Goal: Information Seeking & Learning: Learn about a topic

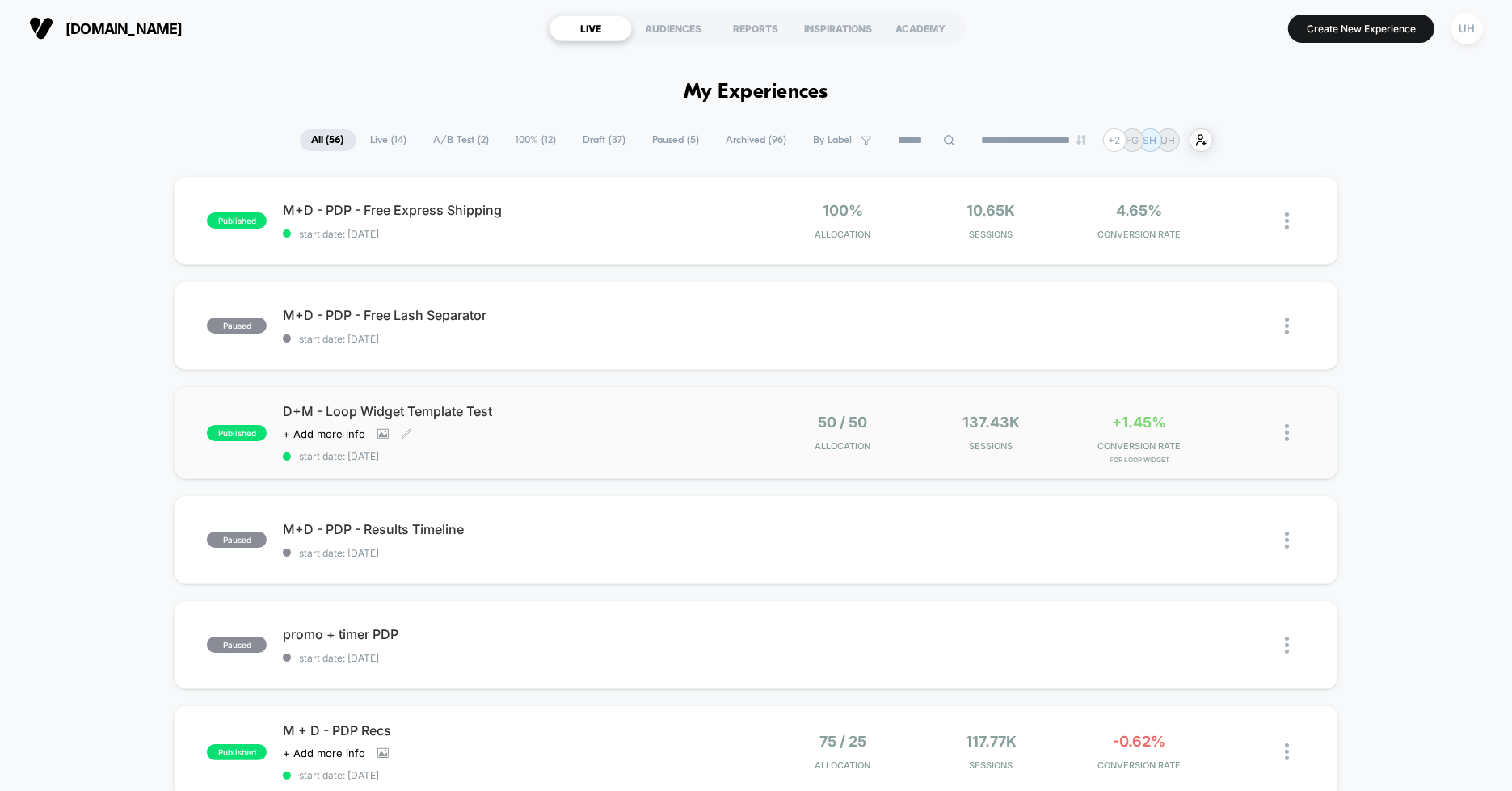
click at [731, 440] on div "D+M - Loop Widget Template Test Click to view images Click to edit experience d…" at bounding box center [519, 432] width 473 height 59
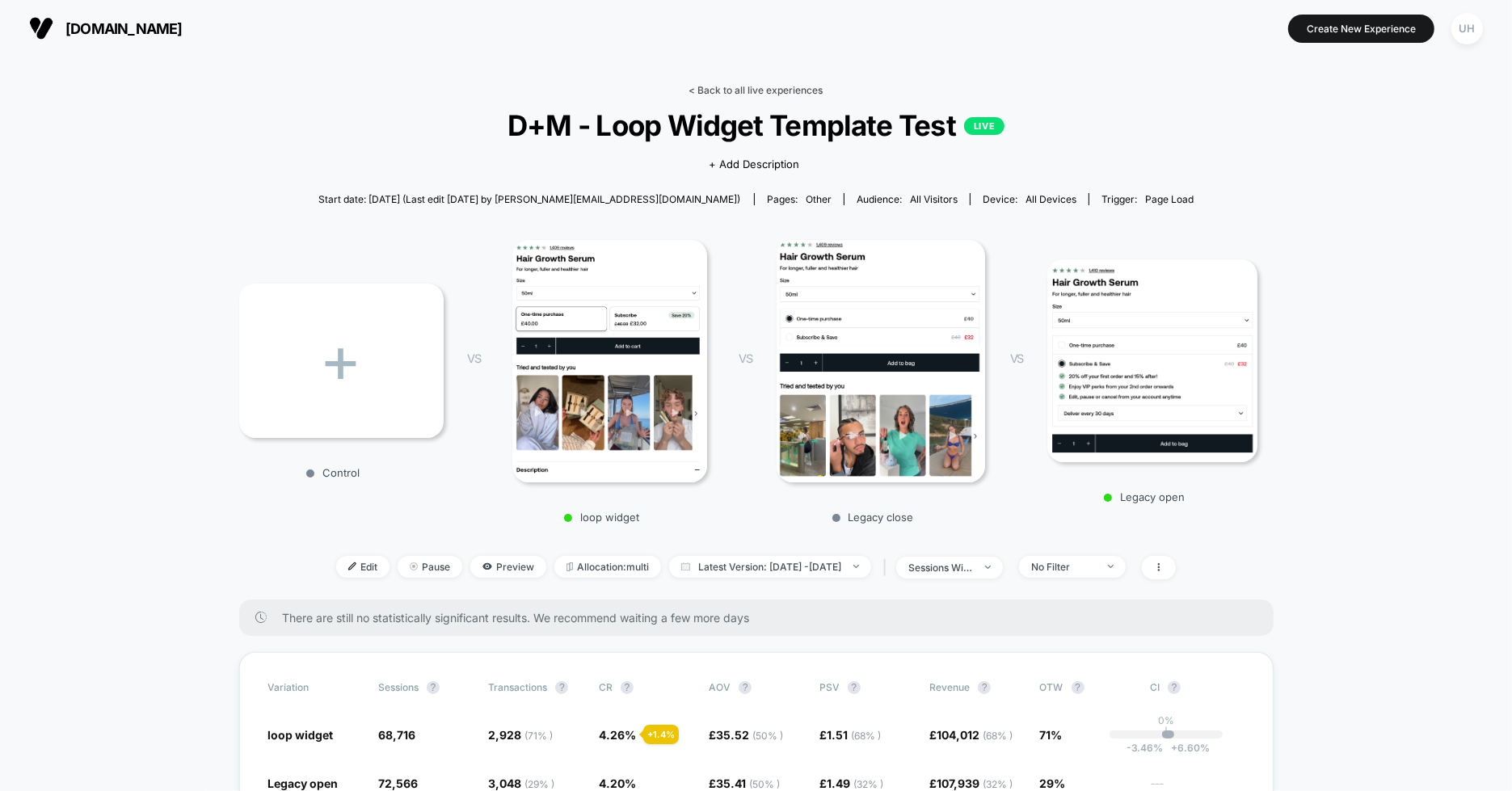
click at [789, 91] on link "< Back to all live experiences" at bounding box center [756, 91] width 134 height 13
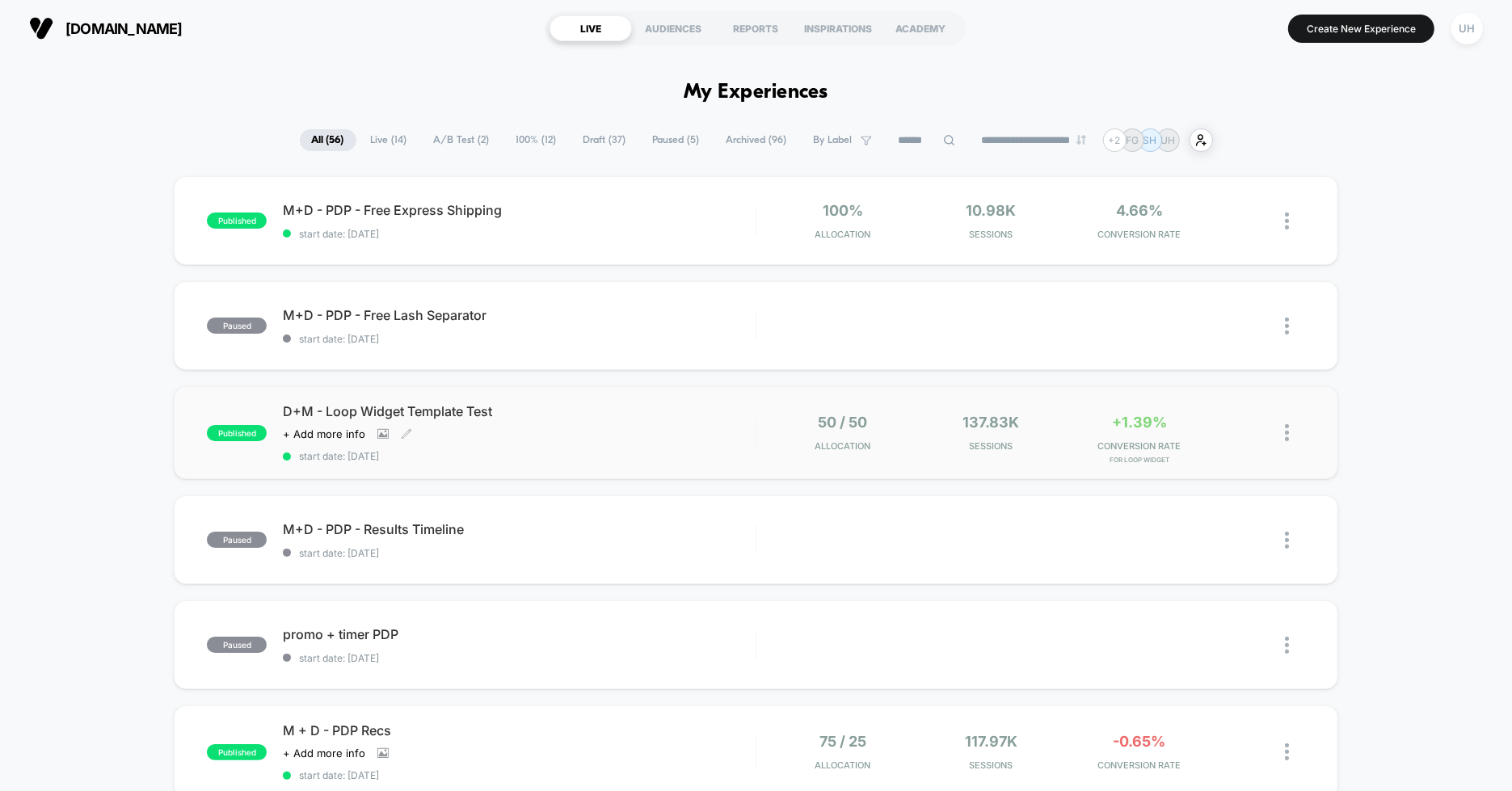
click at [633, 433] on div "D+M - Loop Widget Template Test Click to view images Click to edit experience d…" at bounding box center [519, 432] width 473 height 59
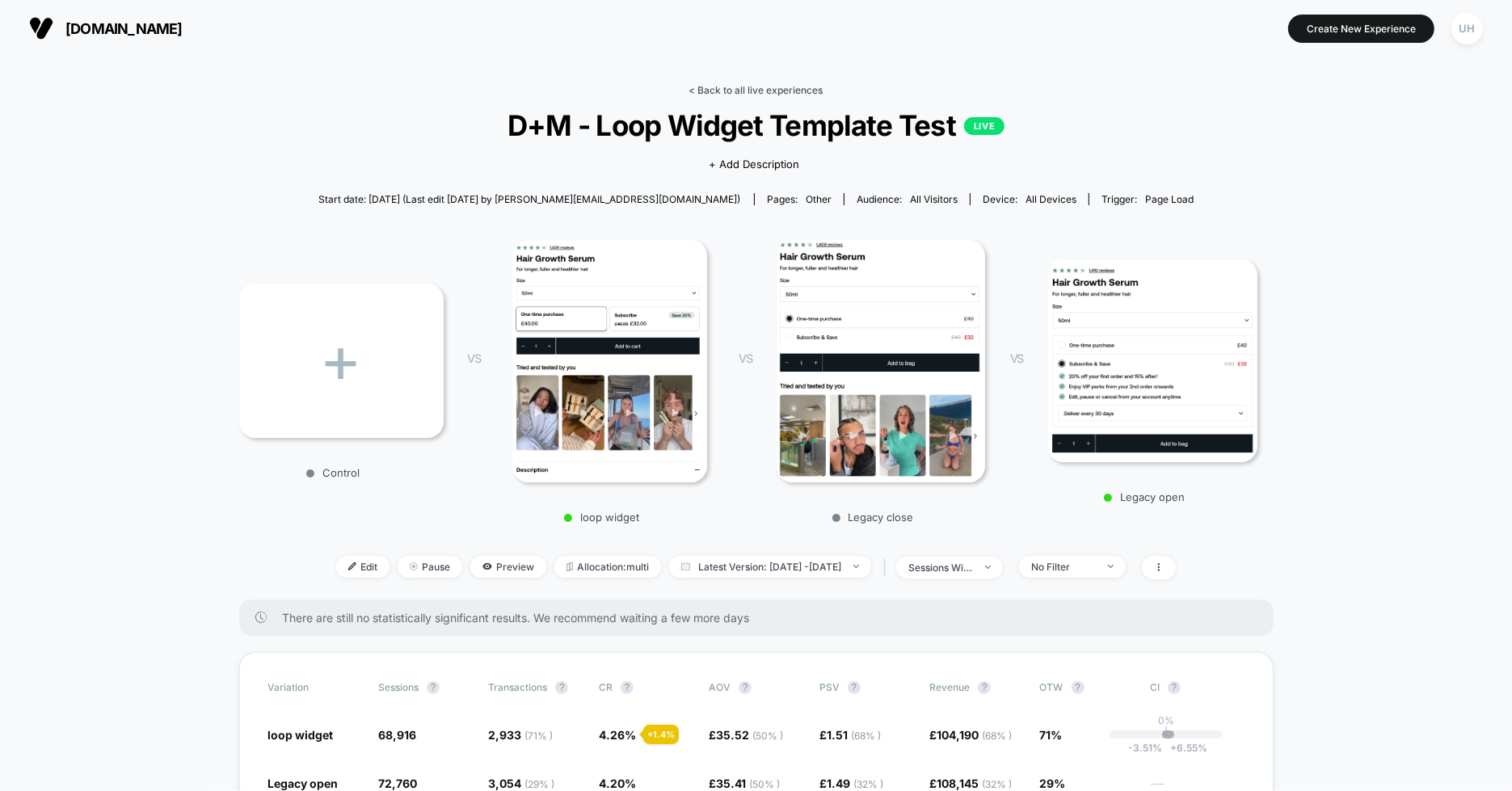
click at [805, 86] on link "< Back to all live experiences" at bounding box center [756, 91] width 134 height 13
